Goal: Task Accomplishment & Management: Use online tool/utility

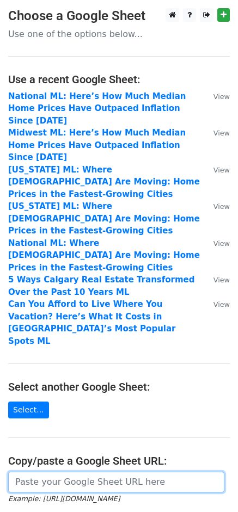
click at [77, 472] on input "url" at bounding box center [116, 482] width 216 height 21
paste input "https://docs.google.com/spreadsheets/d/1QVDsSoFvVJTMeag9cJORZIgbz0G-tCP6lVblZCX…"
type input "https://docs.google.com/spreadsheets/d/1QVDsSoFvVJTMeag9cJORZIgbz0G-tCP6lVblZCX…"
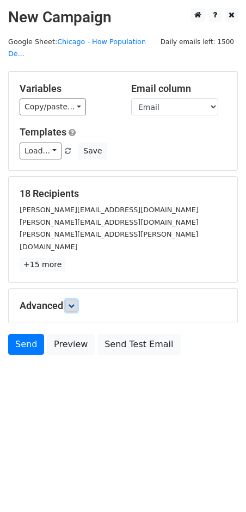
click at [70, 300] on link at bounding box center [71, 306] width 12 height 12
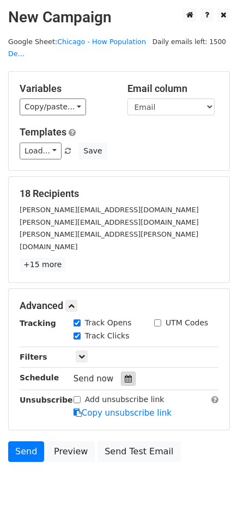
click at [122, 372] on div at bounding box center [128, 379] width 15 height 14
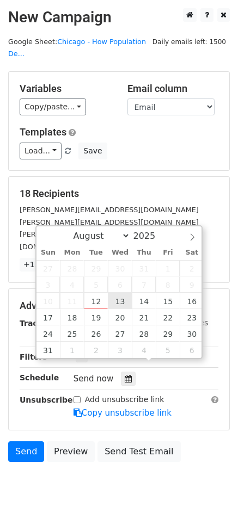
type input "2025-08-13 12:00"
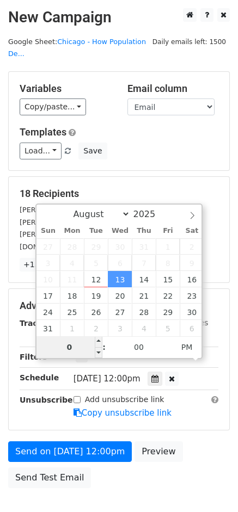
type input "08"
type input "2025-08-13 08:00"
click at [189, 348] on span "PM" at bounding box center [187, 347] width 30 height 22
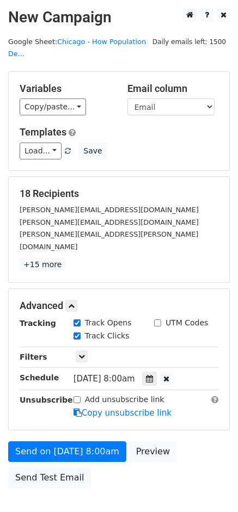
click at [230, 223] on main "New Campaign Daily emails left: 1500 Google Sheet: Chicago - How Population De.…" at bounding box center [119, 250] width 238 height 485
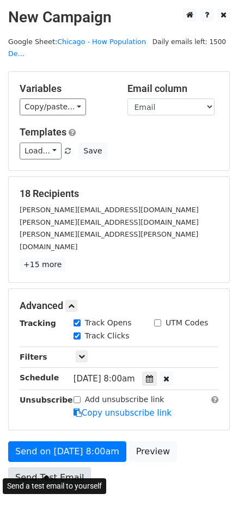
click at [64, 470] on link "Send Test Email" at bounding box center [49, 478] width 83 height 21
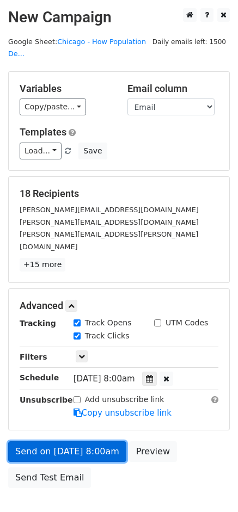
click at [100, 441] on link "Send on Aug 13 at 8:00am" at bounding box center [67, 451] width 118 height 21
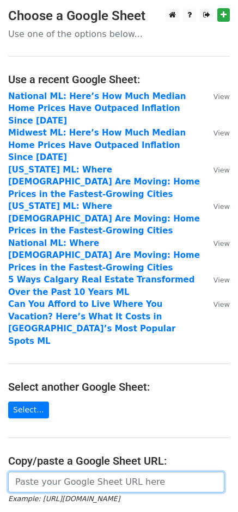
click at [64, 472] on input "url" at bounding box center [116, 482] width 216 height 21
paste input "https://docs.google.com/spreadsheets/d/1fqhwmA5cwI3iTz9kQcCGnNqcdM2-iFqAKDUzQNO…"
type input "https://docs.google.com/spreadsheets/d/1fqhwmA5cwI3iTz9kQcCGnNqcdM2-iFqAKDUzQNO…"
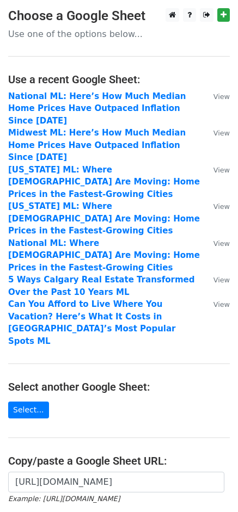
click at [112, 472] on form "https://docs.google.com/spreadsheets/d/1fqhwmA5cwI3iTz9kQcCGnNqcdM2-iFqAKDUzQNO…" at bounding box center [119, 502] width 222 height 61
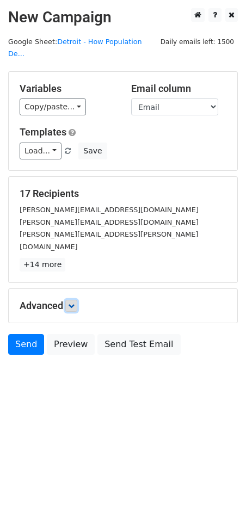
click at [73, 303] on icon at bounding box center [71, 306] width 7 height 7
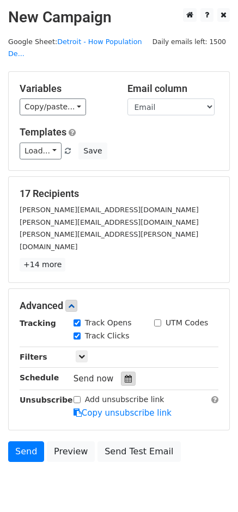
click at [125, 375] on icon at bounding box center [128, 379] width 7 height 8
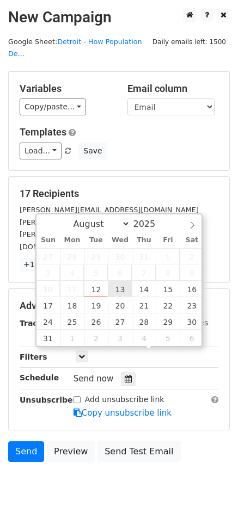
type input "[DATE] 12:00"
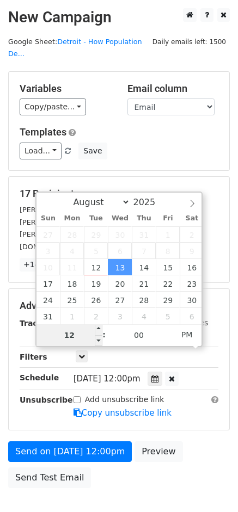
type input "8"
type input "2025-08-13 08:00"
type input "08"
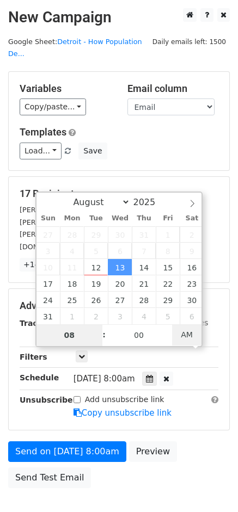
click at [188, 339] on span "AM" at bounding box center [187, 335] width 30 height 22
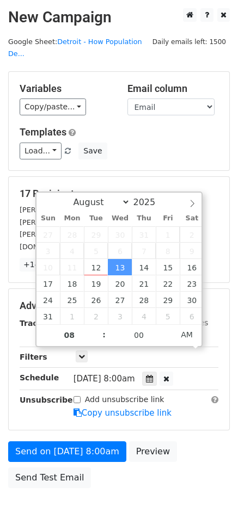
click at [194, 414] on form "Variables Copy/paste... {{Outlet}} {{First Name}} {{Last Name}} {{Email}} Email…" at bounding box center [119, 282] width 222 height 423
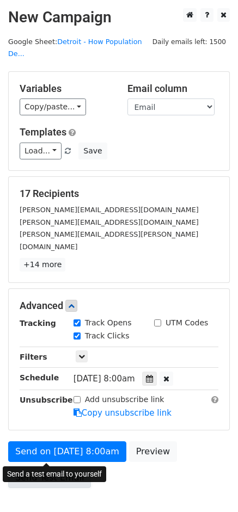
click at [49, 468] on link "Send Test Email" at bounding box center [49, 478] width 83 height 21
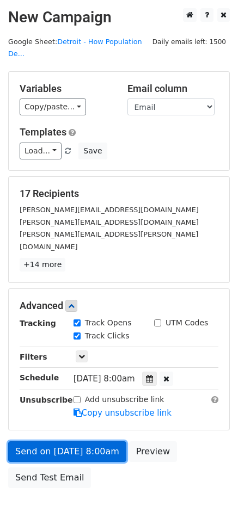
click at [85, 441] on link "Send on Aug 13 at 8:00am" at bounding box center [67, 451] width 118 height 21
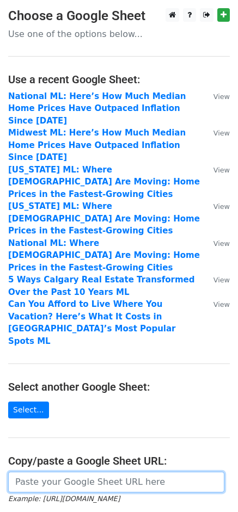
click at [88, 472] on input "url" at bounding box center [116, 482] width 216 height 21
paste input "https://docs.google.com/spreadsheets/d/1nUkK35B7z8zWFRZfv96O0W_k-vXRYSoGfvDBhOj…"
type input "https://docs.google.com/spreadsheets/d/1nUkK35B7z8zWFRZfv96O0W_k-vXRYSoGfvDBhOj…"
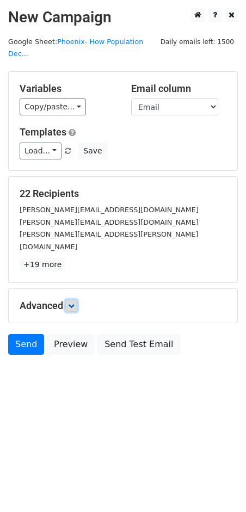
click at [76, 300] on link at bounding box center [71, 306] width 12 height 12
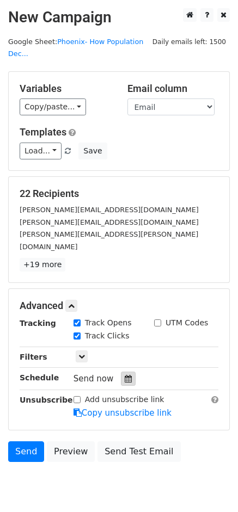
click at [125, 375] on icon at bounding box center [128, 379] width 7 height 8
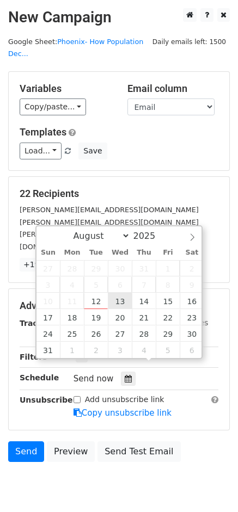
type input "2025-08-13 12:00"
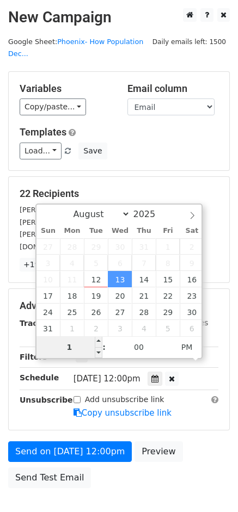
type input "10"
type input "2025-08-13 10:00"
click at [190, 345] on span "PM" at bounding box center [187, 347] width 30 height 22
click at [228, 222] on div "22 Recipients patti.cosgarea@zoocasa.com angela.serednicki@zoocasa.com mackenzi…" at bounding box center [119, 230] width 220 height 106
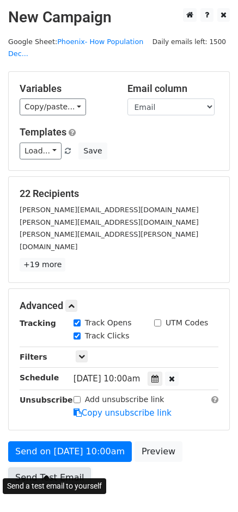
click at [57, 469] on link "Send Test Email" at bounding box center [49, 478] width 83 height 21
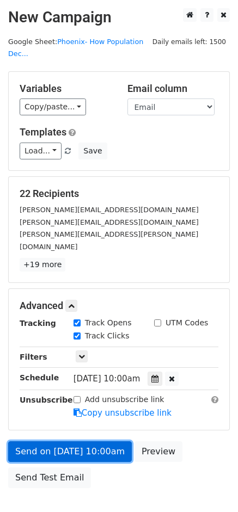
click at [74, 441] on link "Send on Aug 13 at 10:00am" at bounding box center [70, 451] width 124 height 21
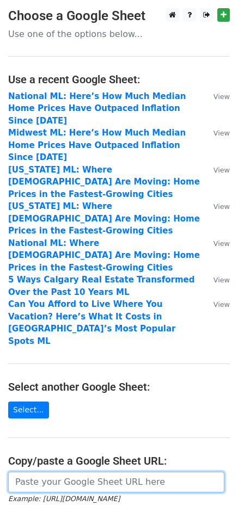
click at [146, 472] on input "url" at bounding box center [116, 482] width 216 height 21
paste input "[URL][DOMAIN_NAME]"
type input "[URL][DOMAIN_NAME]"
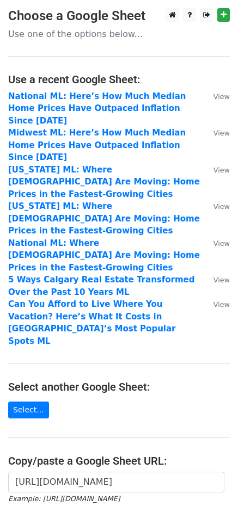
scroll to position [0, 0]
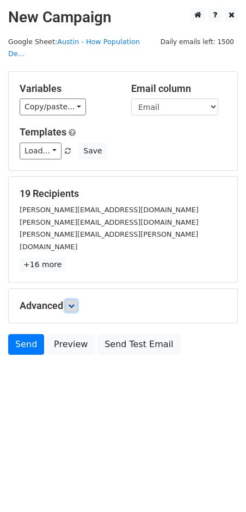
click at [75, 303] on icon at bounding box center [71, 306] width 7 height 7
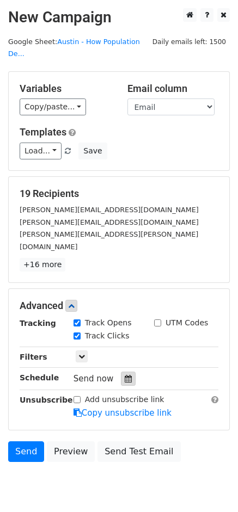
click at [125, 375] on icon at bounding box center [128, 379] width 7 height 8
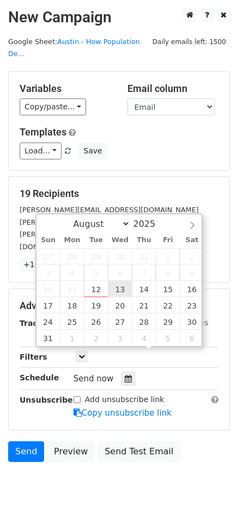
type input "[DATE] 12:00"
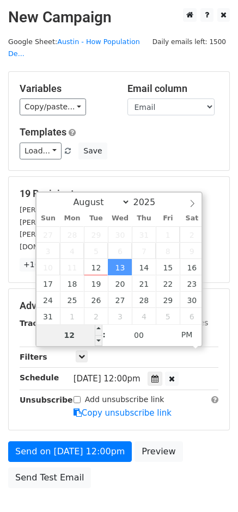
type input "9"
type input "2025-08-13 09:00"
type input "09"
click at [187, 334] on span "PM" at bounding box center [187, 335] width 30 height 22
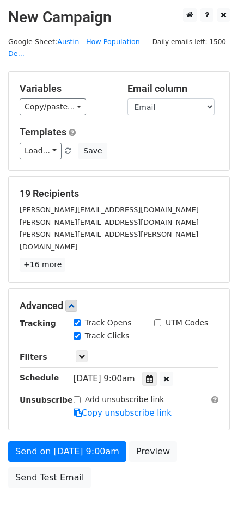
click at [156, 470] on body "New Campaign Daily emails left: 1500 Google Sheet: Austin - How Population De..…" at bounding box center [119, 272] width 238 height 529
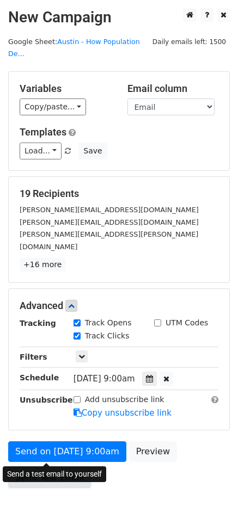
click at [59, 468] on link "Send Test Email" at bounding box center [49, 478] width 83 height 21
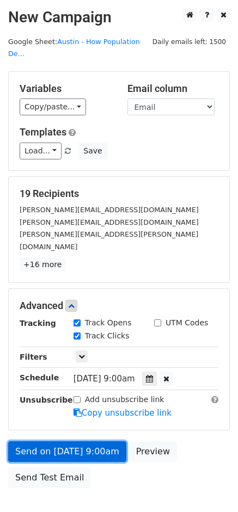
click at [91, 441] on link "Send on Aug 13 at 9:00am" at bounding box center [67, 451] width 118 height 21
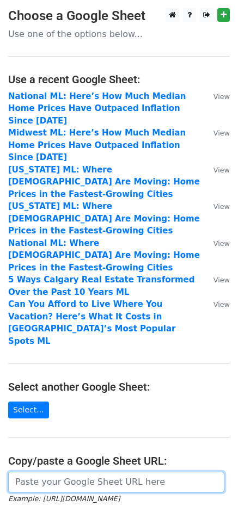
click at [95, 472] on input "url" at bounding box center [116, 482] width 216 height 21
paste input "https://docs.google.com/spreadsheets/d/15rt0wjTOg6efzYYtjfWNBuXjodQblQORgBQOB1N…"
type input "https://docs.google.com/spreadsheets/d/15rt0wjTOg6efzYYtjfWNBuXjodQblQORgBQOB1N…"
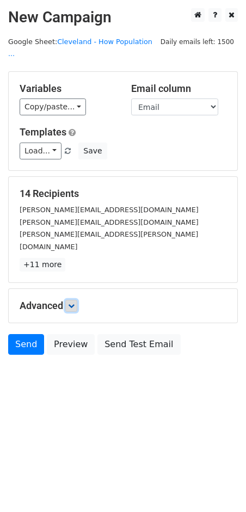
click at [71, 303] on icon at bounding box center [71, 306] width 7 height 7
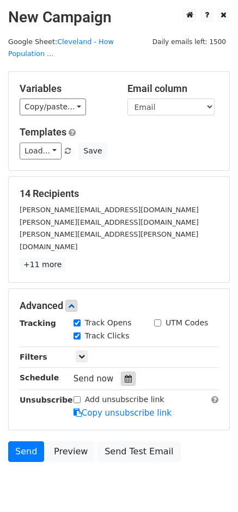
click at [125, 375] on icon at bounding box center [128, 379] width 7 height 8
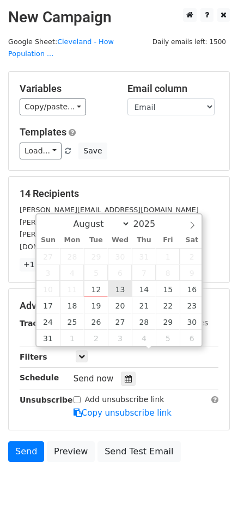
type input "2025-08-13 12:00"
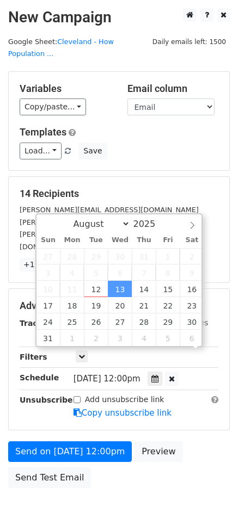
scroll to position [1, 0]
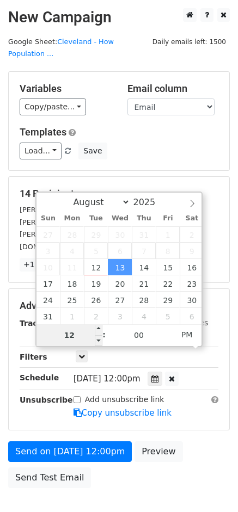
type input "7"
type input "2025-08-13 07:00"
type input "07"
click at [179, 331] on span "PM" at bounding box center [187, 335] width 30 height 22
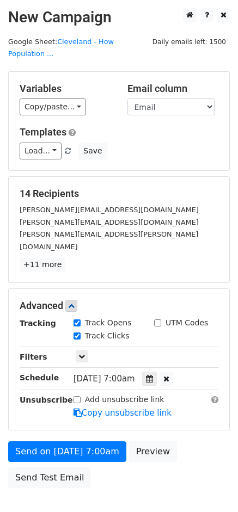
click at [223, 238] on div "14 Recipients patti.cosgarea@zoocasa.com angela.serednicki@zoocasa.com mackenzi…" at bounding box center [119, 230] width 220 height 106
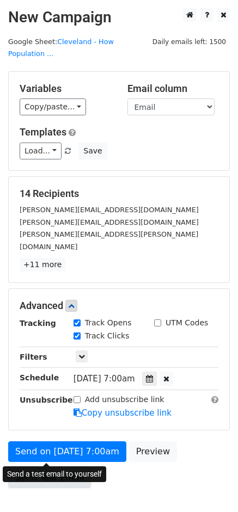
click at [57, 468] on link "Send Test Email" at bounding box center [49, 478] width 83 height 21
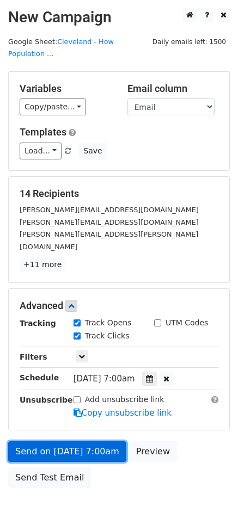
click at [93, 441] on link "Send on Aug 13 at 7:00am" at bounding box center [67, 451] width 118 height 21
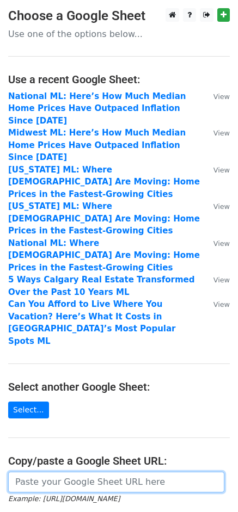
click at [62, 472] on input "url" at bounding box center [116, 482] width 216 height 21
paste input "https://docs.google.com/spreadsheets/d/1YFjBWSRUnyLK110w5cDYoEst7TDHfYBIlJsdOlF…"
type input "https://docs.google.com/spreadsheets/d/1YFjBWSRUnyLK110w5cDYoEst7TDHfYBIlJsdOlF…"
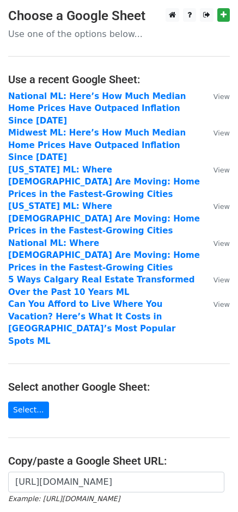
click at [73, 472] on form "https://docs.google.com/spreadsheets/d/1YFjBWSRUnyLK110w5cDYoEst7TDHfYBIlJsdOlF…" at bounding box center [119, 502] width 222 height 61
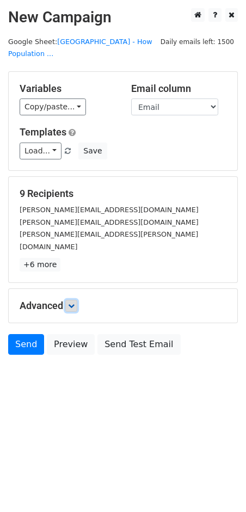
click at [69, 300] on link at bounding box center [71, 306] width 12 height 12
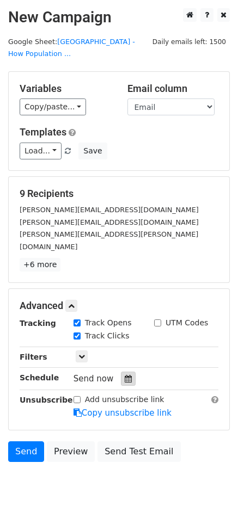
click at [128, 372] on div at bounding box center [128, 379] width 15 height 14
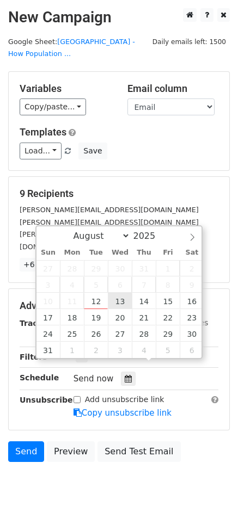
type input "[DATE] 12:00"
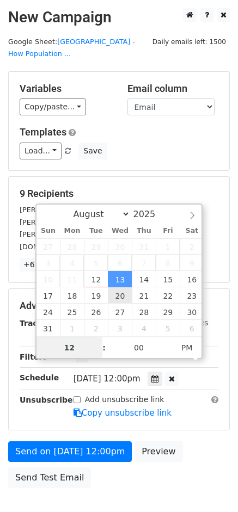
scroll to position [1, 0]
type input "10"
type input "[DATE] 10:00"
click at [182, 349] on span "PM" at bounding box center [187, 347] width 30 height 22
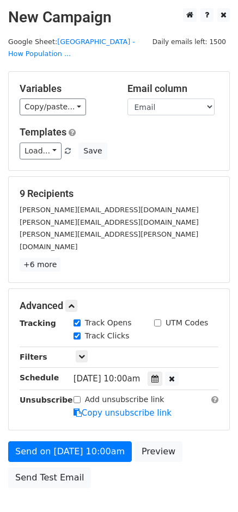
click at [59, 406] on div "Advanced Tracking Track Opens UTM Codes Track Clicks Filters Only include sprea…" at bounding box center [119, 359] width 220 height 141
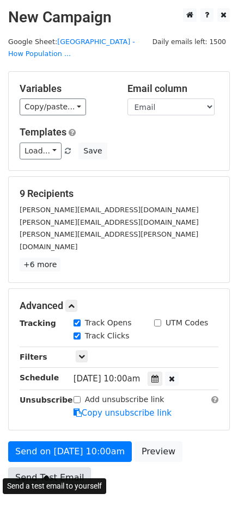
click at [50, 469] on link "Send Test Email" at bounding box center [49, 478] width 83 height 21
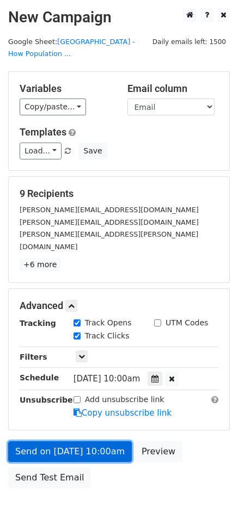
click at [89, 441] on link "Send on Aug 13 at 10:00am" at bounding box center [70, 451] width 124 height 21
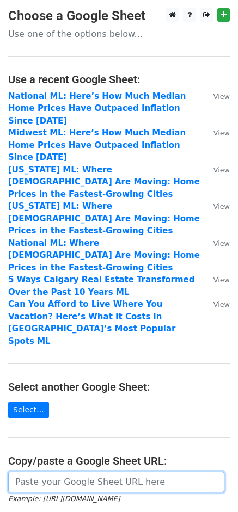
click at [98, 472] on input "url" at bounding box center [116, 482] width 216 height 21
paste input "https://docs.google.com/spreadsheets/d/1BcgGRmSMXUoQEgKvU9E7aesmG2P4nuCHh-JRY8T…"
type input "https://docs.google.com/spreadsheets/d/1BcgGRmSMXUoQEgKvU9E7aesmG2P4nuCHh-JRY8T…"
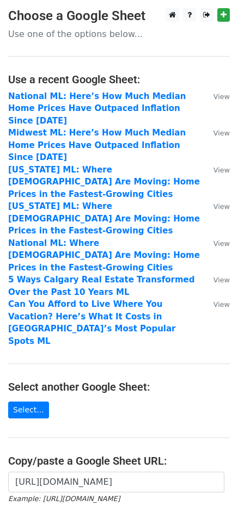
scroll to position [0, 0]
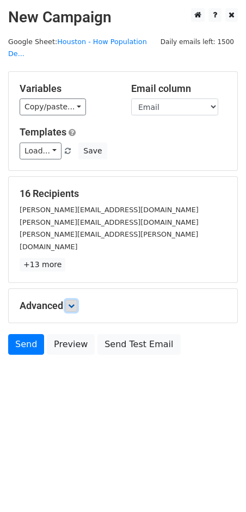
click at [75, 300] on link at bounding box center [71, 306] width 12 height 12
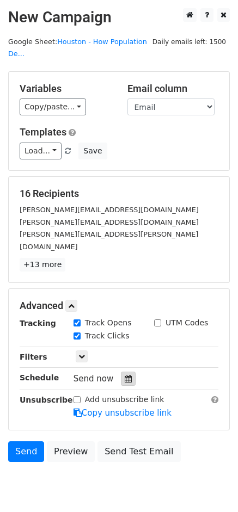
click at [127, 372] on div at bounding box center [128, 379] width 15 height 14
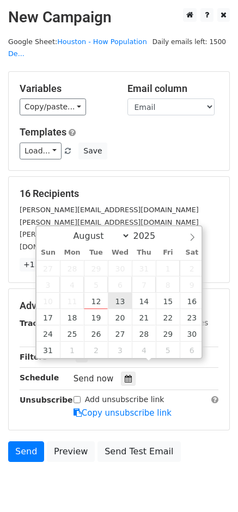
type input "2025-08-13 12:00"
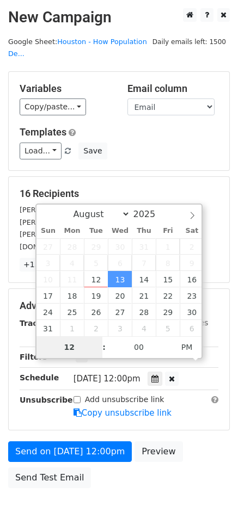
type input "9"
type input "2025-08-13 09:00"
type input "09"
click at [183, 349] on span "PM" at bounding box center [187, 347] width 30 height 22
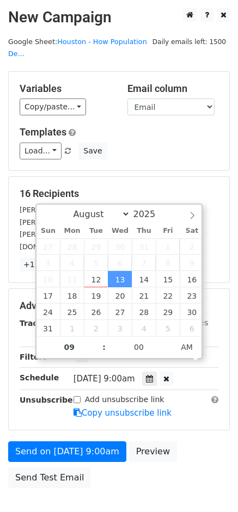
click at [221, 177] on div "16 Recipients patti.cosgarea@zoocasa.com angela.serednicki@zoocasa.com mackenzi…" at bounding box center [119, 230] width 220 height 106
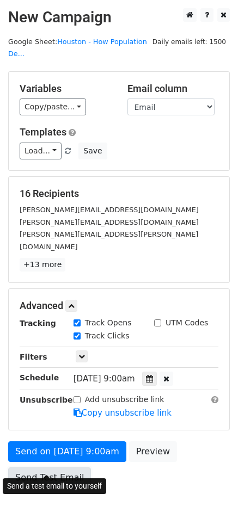
click at [61, 468] on link "Send Test Email" at bounding box center [49, 478] width 83 height 21
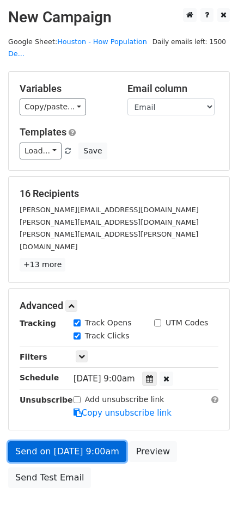
click at [91, 441] on link "Send on Aug 13 at 9:00am" at bounding box center [67, 451] width 118 height 21
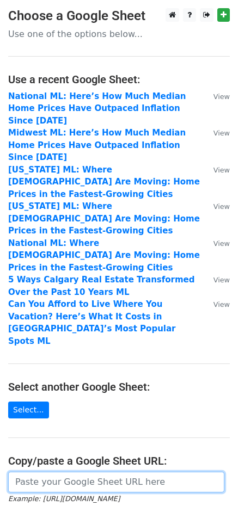
click at [58, 472] on input "url" at bounding box center [116, 482] width 216 height 21
paste input "https://docs.google.com/spreadsheets/d/1vouga2inBfVL_w_Gr4q0RfONtkxmHIrLtuMXhDZ…"
type input "https://docs.google.com/spreadsheets/d/1vouga2inBfVL_w_Gr4q0RfONtkxmHIrLtuMXhDZ…"
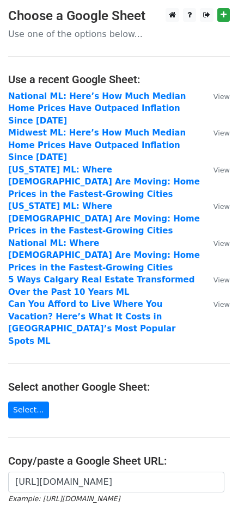
scroll to position [0, 0]
click at [34, 472] on form "https://docs.google.com/spreadsheets/d/1vouga2inBfVL_w_Gr4q0RfONtkxmHIrLtuMXhDZ…" at bounding box center [119, 502] width 222 height 61
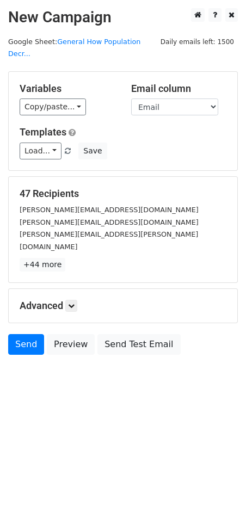
click at [67, 300] on h5 "Advanced" at bounding box center [123, 306] width 207 height 12
click at [69, 300] on link at bounding box center [71, 306] width 12 height 12
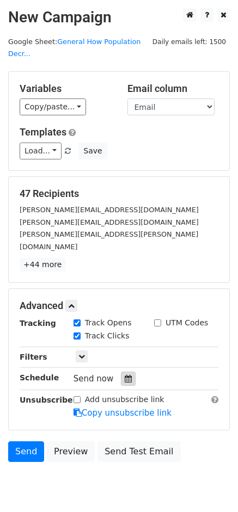
click at [125, 372] on div at bounding box center [128, 379] width 15 height 14
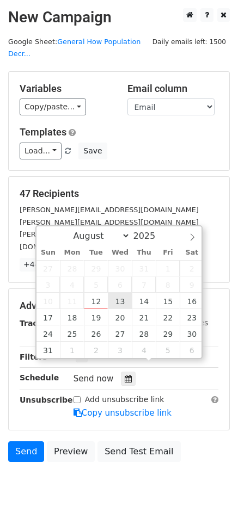
type input "[DATE] 12:00"
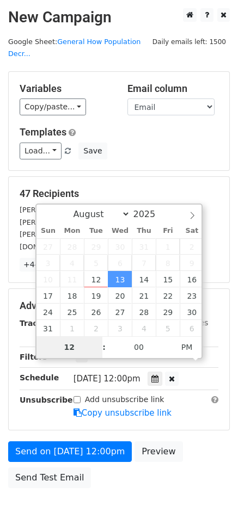
type input "7"
type input "[DATE] 07:00"
type input "07"
click at [181, 343] on span "PM" at bounding box center [187, 347] width 30 height 22
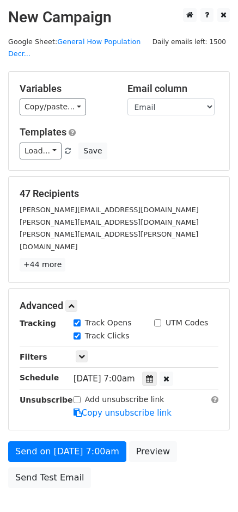
click at [199, 441] on div "Send on [DATE] 7:00am Preview Send Test Email" at bounding box center [119, 467] width 238 height 52
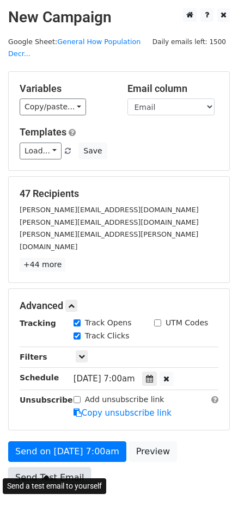
click at [47, 468] on link "Send Test Email" at bounding box center [49, 478] width 83 height 21
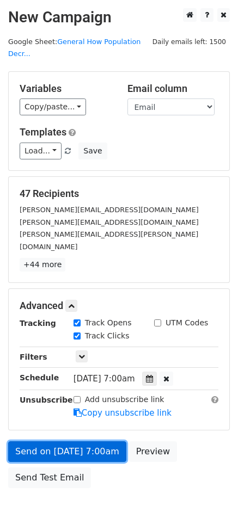
click at [58, 441] on link "Send on [DATE] 7:00am" at bounding box center [67, 451] width 118 height 21
